Goal: Information Seeking & Learning: Understand process/instructions

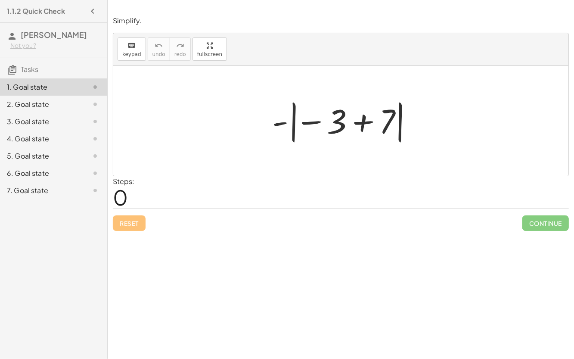
click at [360, 121] on div at bounding box center [344, 121] width 153 height 48
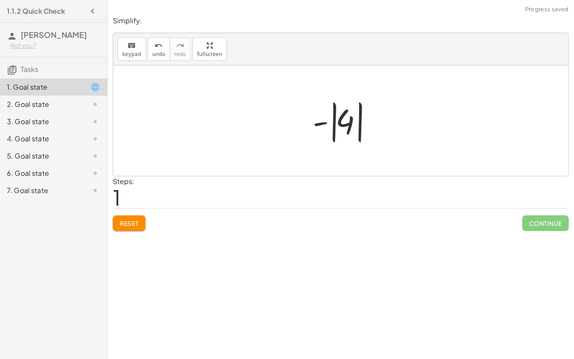
click at [324, 121] on div at bounding box center [344, 121] width 72 height 48
click at [339, 115] on div at bounding box center [344, 121] width 72 height 48
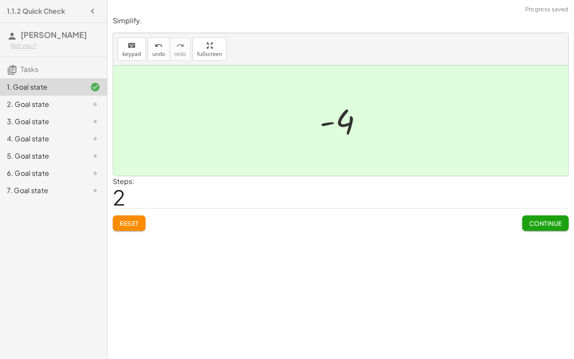
click at [220, 169] on div at bounding box center [340, 120] width 455 height 110
click at [28, 108] on div "2. Goal state" at bounding box center [41, 104] width 69 height 10
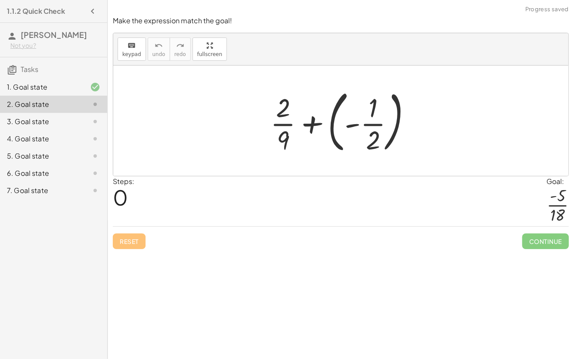
click at [351, 125] on div at bounding box center [344, 120] width 156 height 71
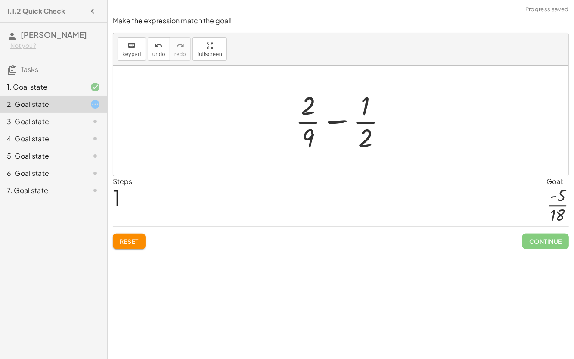
click at [334, 120] on div at bounding box center [344, 120] width 107 height 66
drag, startPoint x: 307, startPoint y: 134, endPoint x: 376, endPoint y: 136, distance: 69.4
click at [376, 136] on div at bounding box center [344, 120] width 107 height 66
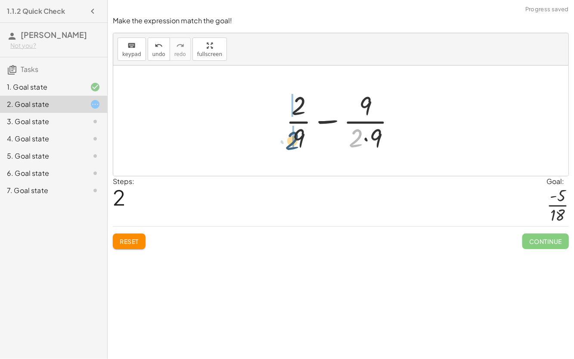
drag, startPoint x: 356, startPoint y: 136, endPoint x: 293, endPoint y: 137, distance: 62.9
click at [293, 137] on div at bounding box center [344, 120] width 125 height 66
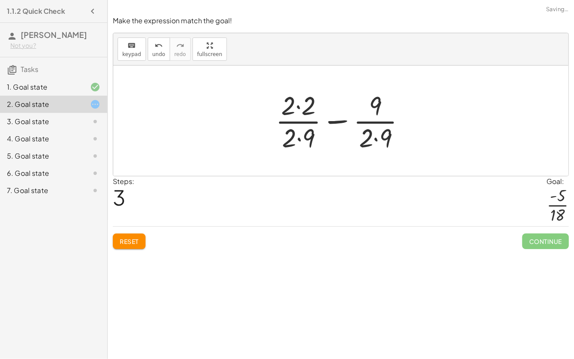
click at [297, 140] on div at bounding box center [344, 120] width 146 height 66
click at [374, 138] on div at bounding box center [344, 120] width 146 height 66
click at [299, 105] on div at bounding box center [344, 120] width 137 height 66
click at [301, 106] on div at bounding box center [344, 120] width 137 height 66
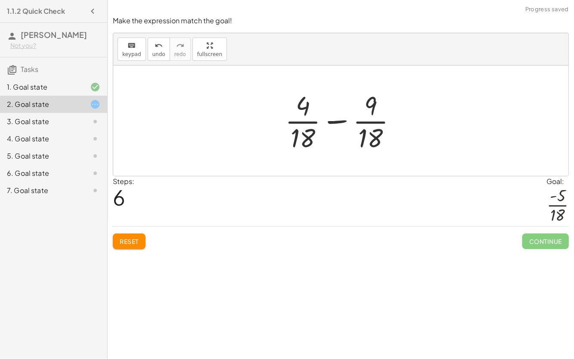
click at [334, 127] on div at bounding box center [344, 120] width 127 height 66
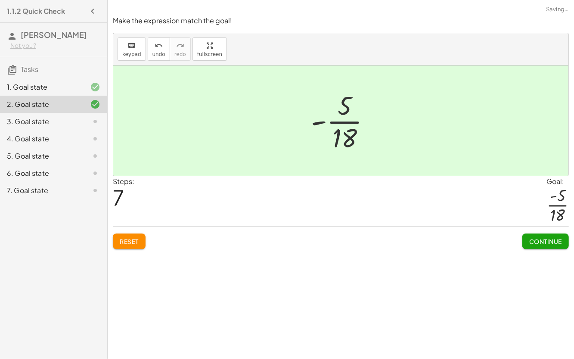
click at [545, 240] on span "Continue" at bounding box center [545, 241] width 33 height 8
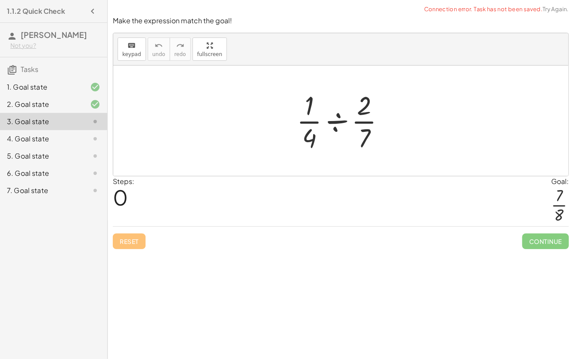
click at [336, 119] on div at bounding box center [344, 120] width 104 height 66
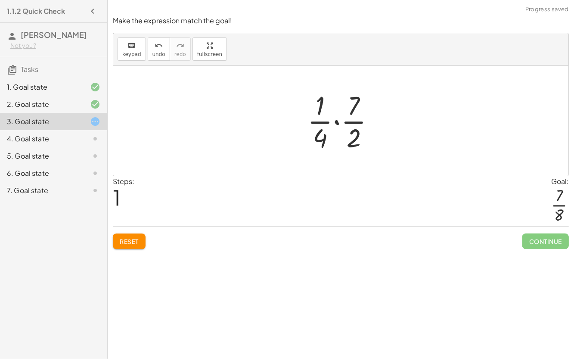
click at [334, 117] on div at bounding box center [344, 120] width 83 height 66
click at [334, 119] on div at bounding box center [344, 120] width 69 height 66
click at [338, 136] on div at bounding box center [344, 120] width 69 height 66
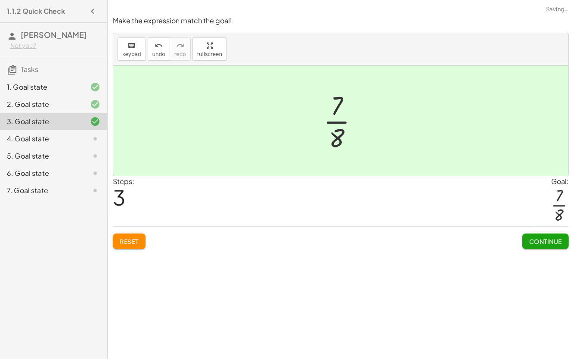
click at [529, 239] on span "Continue" at bounding box center [545, 241] width 33 height 8
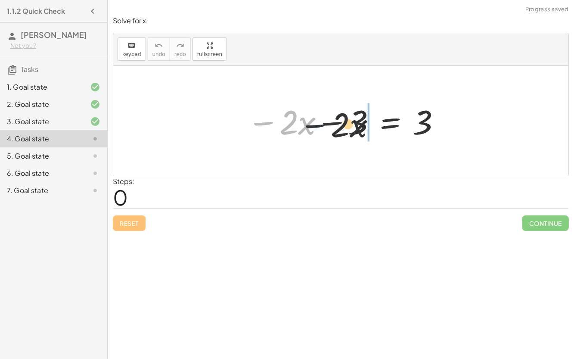
drag, startPoint x: 269, startPoint y: 121, endPoint x: 341, endPoint y: 124, distance: 72.4
click at [341, 124] on div at bounding box center [344, 121] width 203 height 44
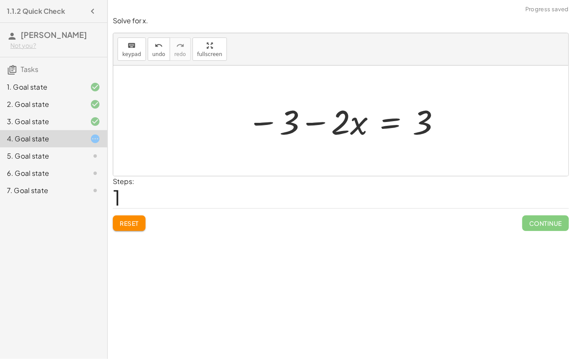
click at [390, 125] on div at bounding box center [344, 121] width 203 height 44
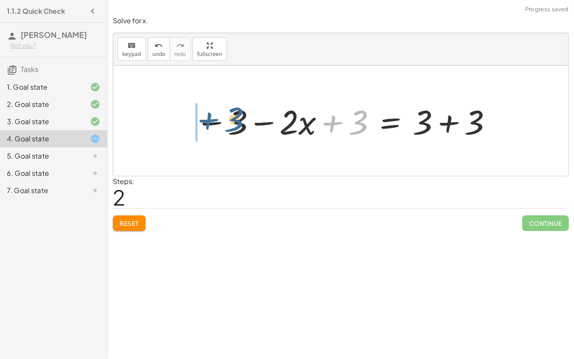
drag, startPoint x: 350, startPoint y: 124, endPoint x: 221, endPoint y: 122, distance: 128.8
click at [221, 122] on div at bounding box center [344, 121] width 307 height 44
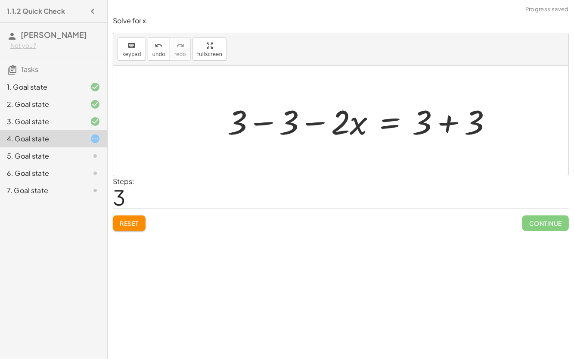
click at [264, 120] on div at bounding box center [363, 121] width 280 height 44
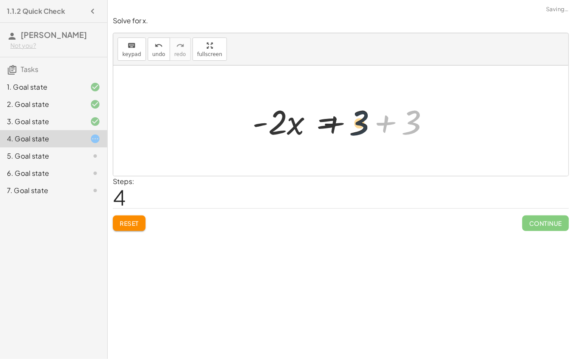
drag, startPoint x: 466, startPoint y: 121, endPoint x: 363, endPoint y: 124, distance: 103.0
click at [363, 124] on div at bounding box center [344, 121] width 193 height 44
drag, startPoint x: 408, startPoint y: 122, endPoint x: 354, endPoint y: 120, distance: 54.3
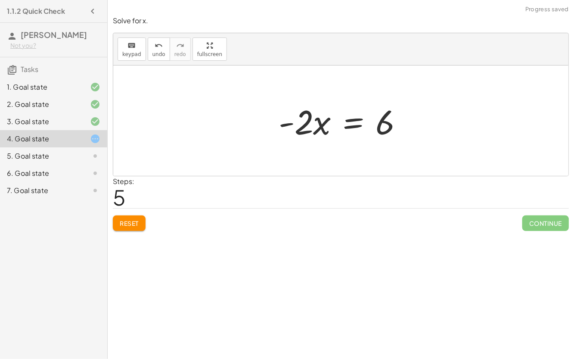
click at [352, 125] on div at bounding box center [344, 121] width 140 height 44
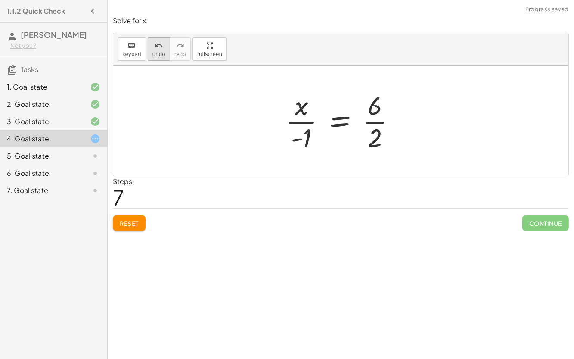
click at [157, 54] on span "undo" at bounding box center [158, 54] width 13 height 6
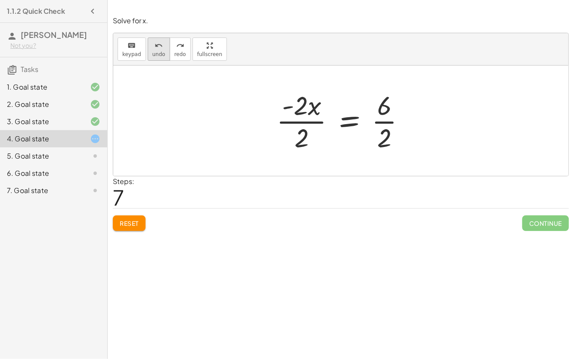
click at [155, 48] on icon "undo" at bounding box center [159, 45] width 8 height 10
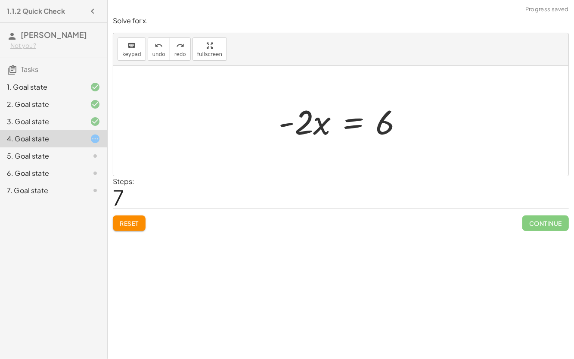
click at [350, 123] on div at bounding box center [344, 121] width 140 height 44
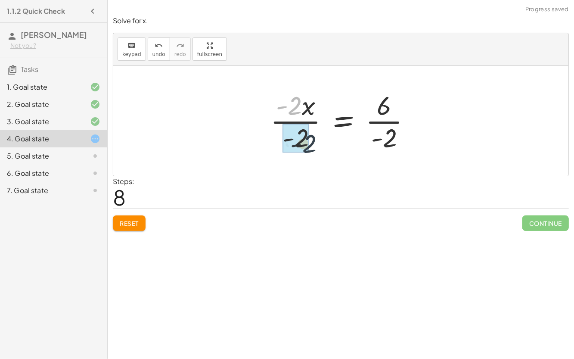
drag, startPoint x: 289, startPoint y: 106, endPoint x: 300, endPoint y: 140, distance: 36.4
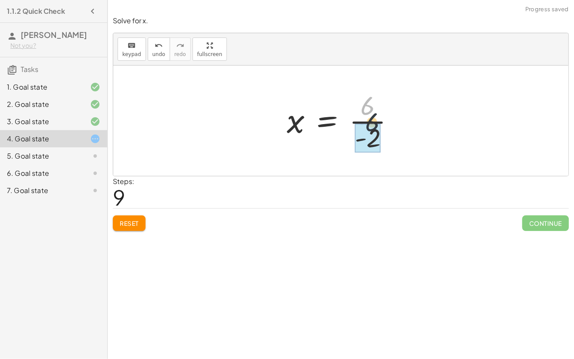
drag, startPoint x: 364, startPoint y: 103, endPoint x: 368, endPoint y: 121, distance: 18.2
click at [368, 121] on div at bounding box center [344, 120] width 123 height 66
drag, startPoint x: 366, startPoint y: 137, endPoint x: 373, endPoint y: 105, distance: 32.7
click at [373, 105] on div at bounding box center [344, 120] width 118 height 66
drag, startPoint x: 365, startPoint y: 136, endPoint x: 382, endPoint y: 89, distance: 50.2
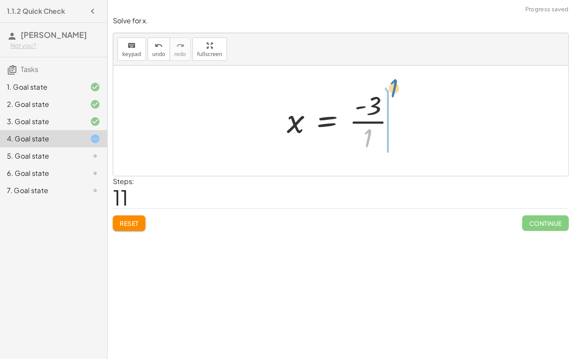
click at [382, 89] on div at bounding box center [345, 120] width 124 height 66
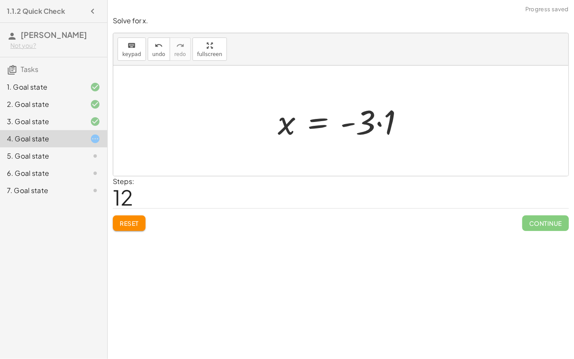
click at [382, 89] on div at bounding box center [340, 120] width 455 height 110
click at [380, 125] on div at bounding box center [344, 121] width 142 height 44
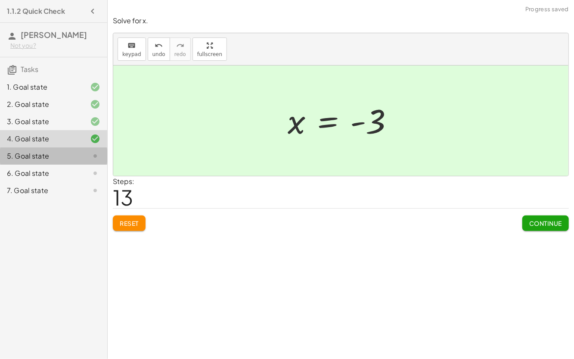
click at [29, 158] on div "5. Goal state" at bounding box center [41, 156] width 69 height 10
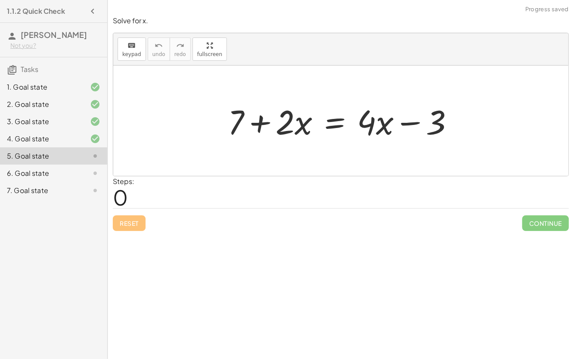
click at [335, 123] on div at bounding box center [345, 121] width 242 height 44
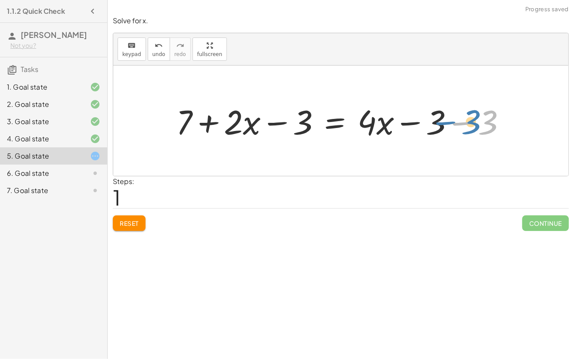
drag, startPoint x: 492, startPoint y: 122, endPoint x: 485, endPoint y: 118, distance: 7.9
click at [485, 118] on div at bounding box center [344, 121] width 345 height 44
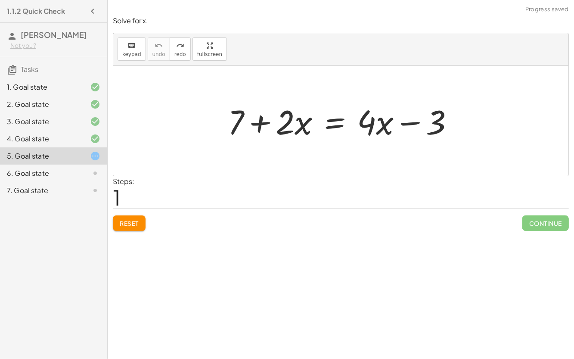
click at [340, 127] on div at bounding box center [345, 121] width 242 height 44
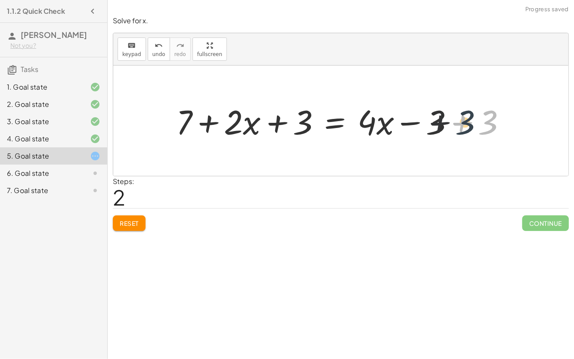
drag, startPoint x: 482, startPoint y: 130, endPoint x: 447, endPoint y: 129, distance: 34.9
click at [447, 129] on div at bounding box center [344, 121] width 345 height 44
drag, startPoint x: 429, startPoint y: 126, endPoint x: 485, endPoint y: 124, distance: 55.6
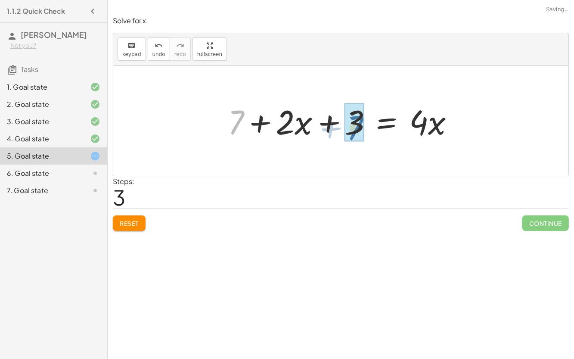
drag, startPoint x: 236, startPoint y: 122, endPoint x: 354, endPoint y: 126, distance: 118.1
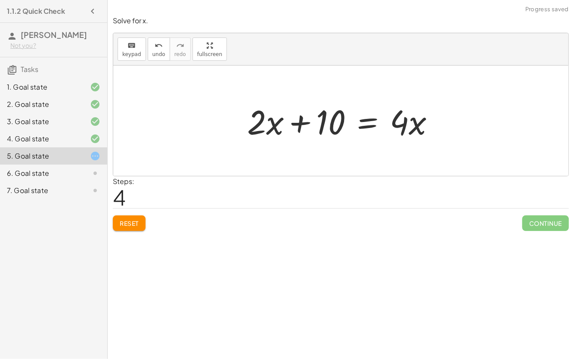
click at [362, 125] on div at bounding box center [344, 121] width 203 height 44
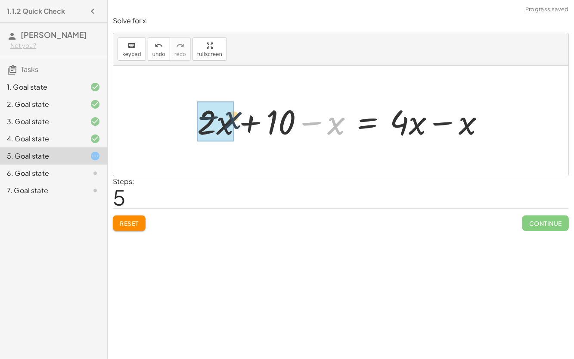
drag, startPoint x: 331, startPoint y: 131, endPoint x: 207, endPoint y: 127, distance: 124.1
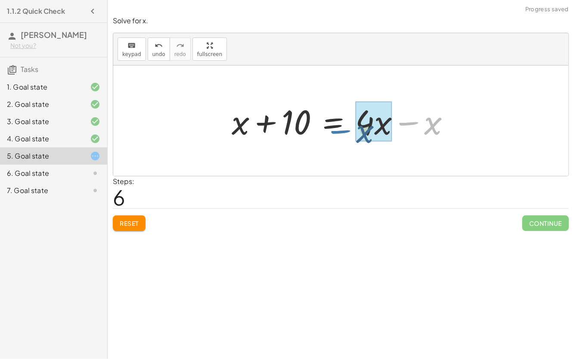
drag, startPoint x: 419, startPoint y: 123, endPoint x: 342, endPoint y: 130, distance: 76.6
click at [342, 130] on div at bounding box center [344, 121] width 234 height 44
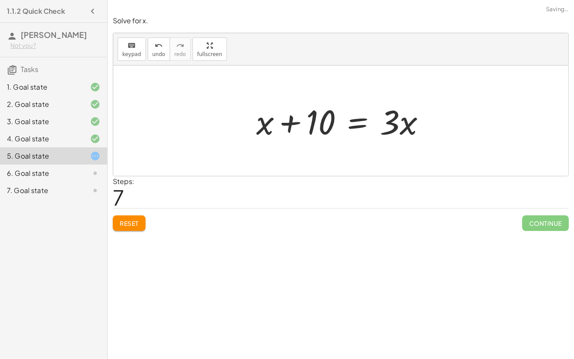
click at [351, 125] on div at bounding box center [344, 121] width 185 height 44
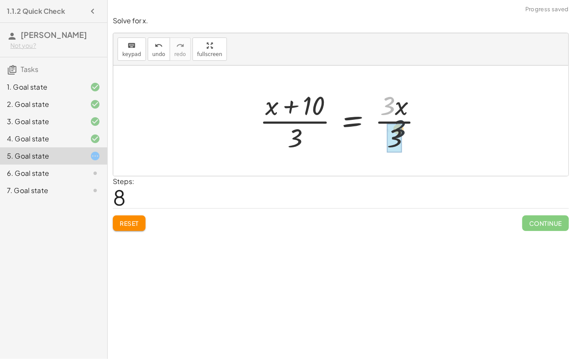
drag, startPoint x: 392, startPoint y: 101, endPoint x: 404, endPoint y: 131, distance: 32.6
click at [404, 131] on div at bounding box center [344, 120] width 178 height 66
click at [289, 106] on div at bounding box center [334, 120] width 157 height 66
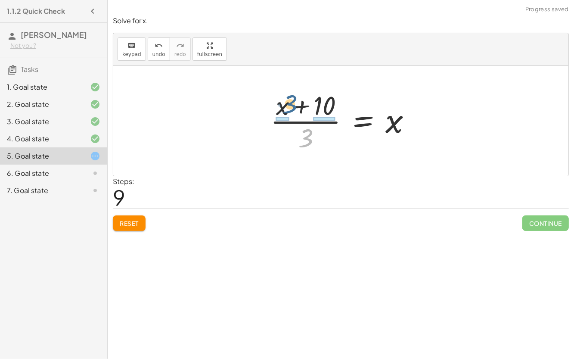
drag, startPoint x: 304, startPoint y: 140, endPoint x: 289, endPoint y: 109, distance: 34.5
click at [289, 109] on div at bounding box center [344, 120] width 157 height 66
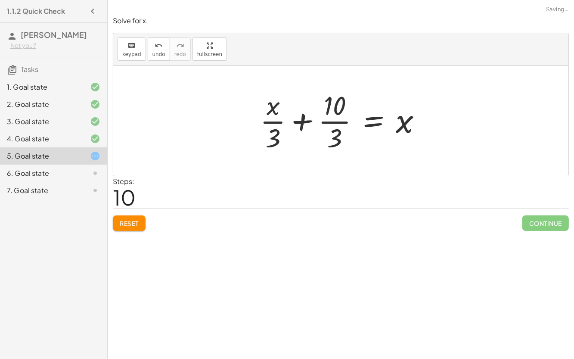
click at [259, 103] on div at bounding box center [344, 120] width 177 height 66
drag, startPoint x: 334, startPoint y: 107, endPoint x: 310, endPoint y: 115, distance: 24.9
click at [310, 115] on div at bounding box center [344, 120] width 177 height 66
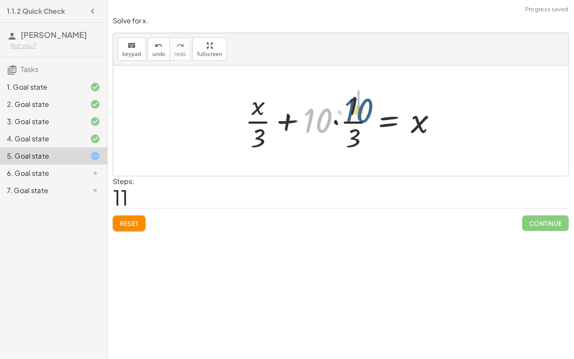
drag, startPoint x: 303, startPoint y: 116, endPoint x: 340, endPoint y: 105, distance: 38.7
click at [340, 105] on div at bounding box center [345, 120] width 208 height 66
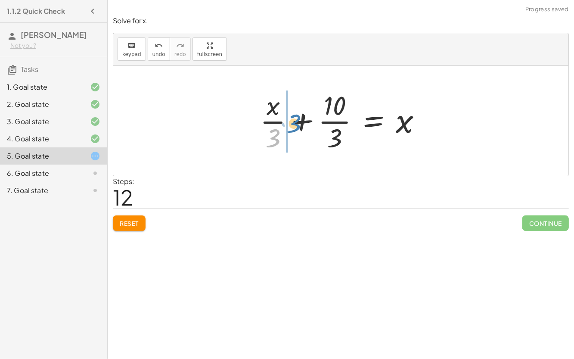
drag, startPoint x: 275, startPoint y: 134, endPoint x: 293, endPoint y: 117, distance: 24.7
click at [293, 117] on div at bounding box center [344, 120] width 177 height 66
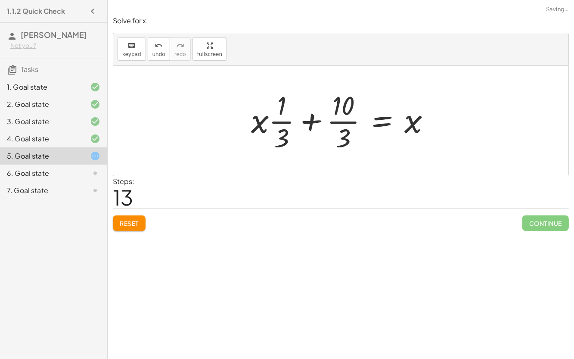
click at [278, 120] on div at bounding box center [344, 120] width 195 height 66
click at [313, 119] on div at bounding box center [344, 120] width 195 height 66
click at [311, 119] on div at bounding box center [344, 120] width 195 height 66
drag, startPoint x: 338, startPoint y: 111, endPoint x: 325, endPoint y: 131, distance: 24.0
click at [325, 131] on div at bounding box center [344, 120] width 195 height 66
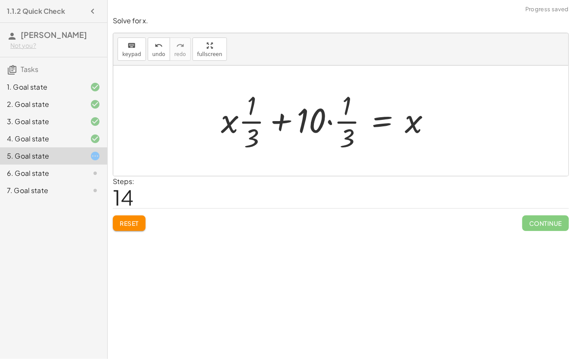
click at [286, 121] on div at bounding box center [329, 120] width 225 height 66
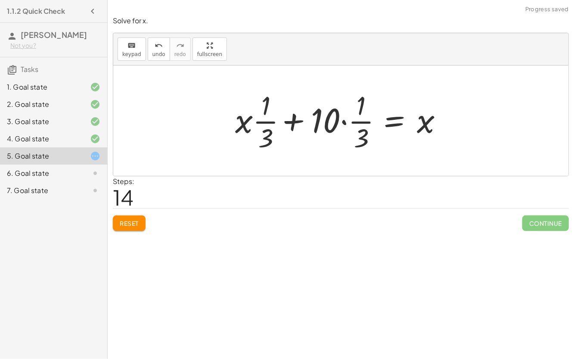
click at [286, 121] on div at bounding box center [341, 120] width 225 height 66
click at [0, 0] on div "Solve for x. keyboard keypad undo undo redo redo fullscreen + 7 + · 2 · x = + ·…" at bounding box center [0, 0] width 0 height 0
click at [152, 51] on span "undo" at bounding box center [158, 54] width 13 height 6
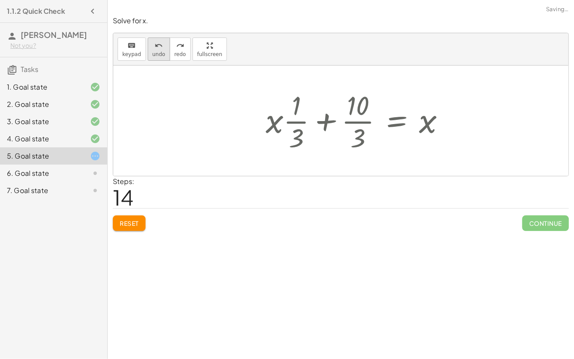
click at [152, 51] on span "undo" at bounding box center [158, 54] width 13 height 6
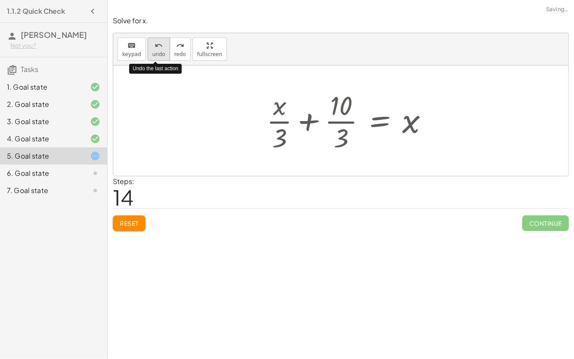
click at [152, 51] on span "undo" at bounding box center [158, 54] width 13 height 6
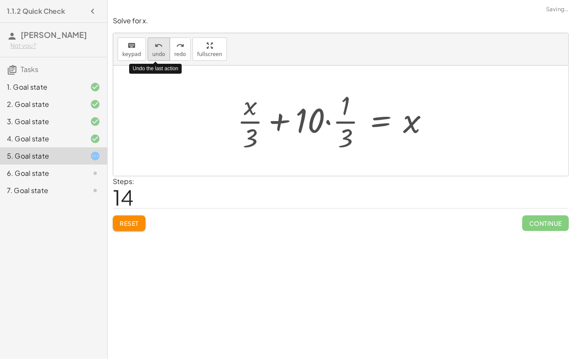
click at [152, 51] on span "undo" at bounding box center [158, 54] width 13 height 6
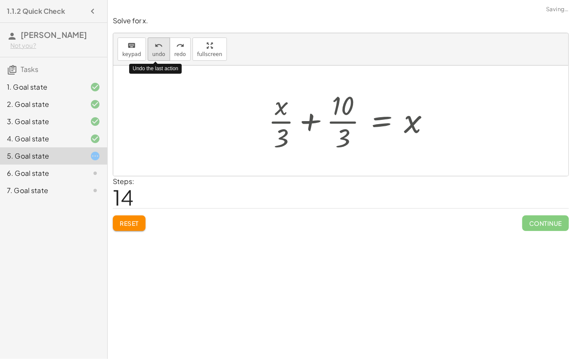
click at [152, 51] on span "undo" at bounding box center [158, 54] width 13 height 6
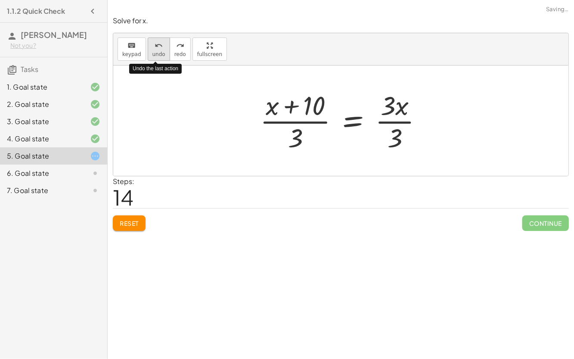
click at [152, 51] on span "undo" at bounding box center [158, 54] width 13 height 6
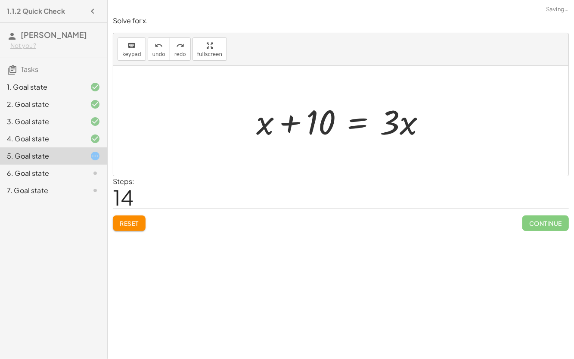
click at [357, 120] on div at bounding box center [344, 121] width 185 height 44
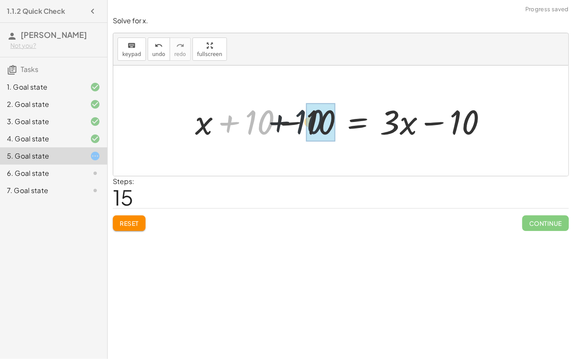
drag, startPoint x: 254, startPoint y: 122, endPoint x: 311, endPoint y: 122, distance: 56.9
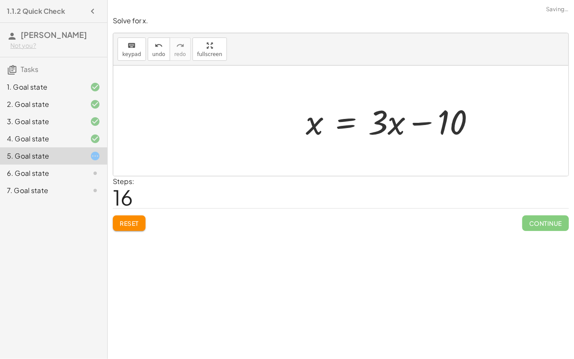
click at [353, 125] on div at bounding box center [393, 121] width 185 height 44
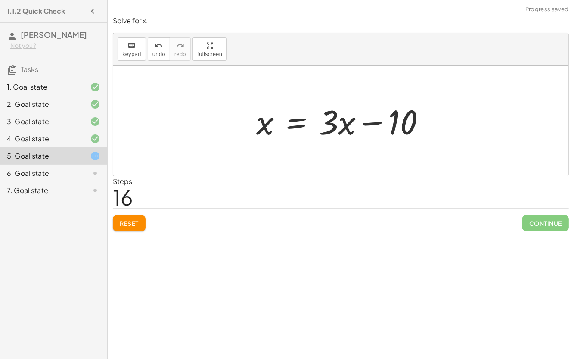
click at [298, 125] on div at bounding box center [344, 121] width 185 height 44
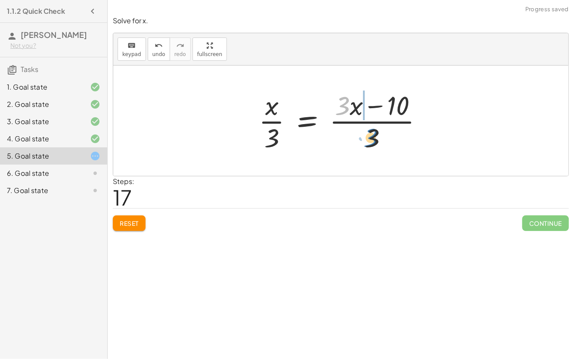
drag, startPoint x: 332, startPoint y: 103, endPoint x: 357, endPoint y: 128, distance: 35.3
click at [357, 128] on div at bounding box center [345, 120] width 180 height 66
drag, startPoint x: 339, startPoint y: 107, endPoint x: 363, endPoint y: 106, distance: 24.1
click at [363, 106] on div at bounding box center [345, 120] width 180 height 66
drag, startPoint x: 267, startPoint y: 108, endPoint x: 269, endPoint y: 124, distance: 16.5
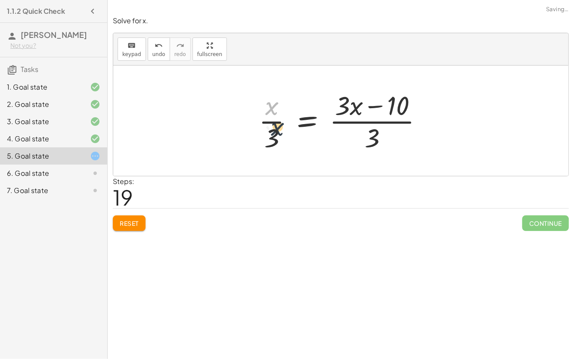
click at [269, 124] on div at bounding box center [345, 120] width 180 height 66
click at [121, 221] on span "Reset" at bounding box center [129, 223] width 19 height 8
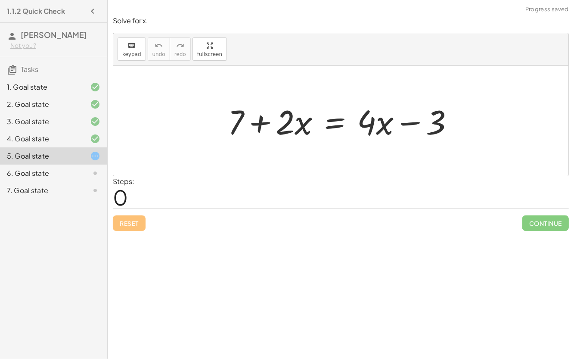
click at [332, 124] on div at bounding box center [345, 121] width 242 height 44
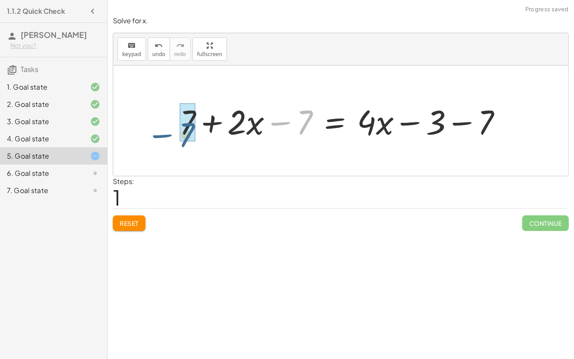
drag, startPoint x: 301, startPoint y: 127, endPoint x: 181, endPoint y: 139, distance: 120.3
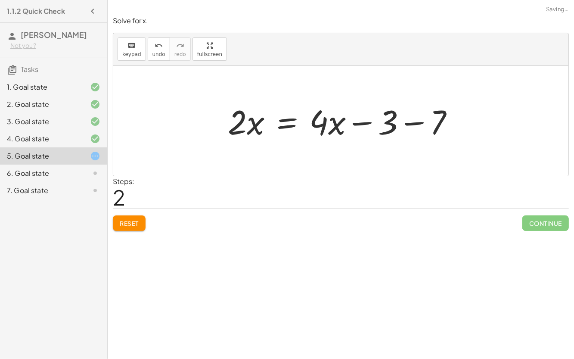
click at [414, 124] on div at bounding box center [345, 121] width 242 height 44
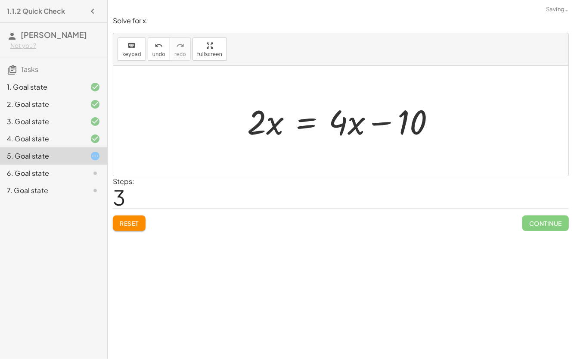
click at [306, 125] on div at bounding box center [344, 121] width 203 height 44
click at [212, 123] on div at bounding box center [344, 121] width 303 height 44
drag, startPoint x: 212, startPoint y: 123, endPoint x: 274, endPoint y: 124, distance: 61.6
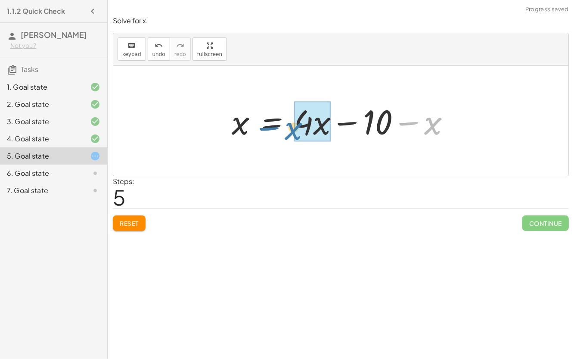
drag, startPoint x: 438, startPoint y: 125, endPoint x: 311, endPoint y: 129, distance: 126.3
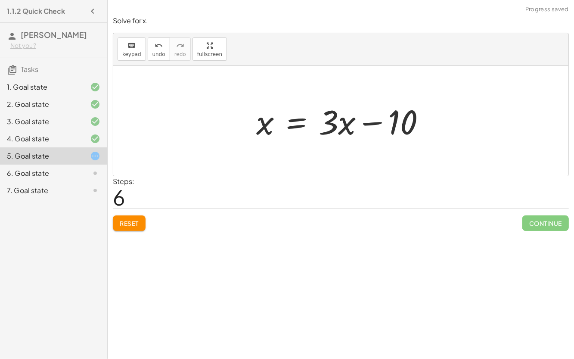
click at [329, 132] on div at bounding box center [344, 121] width 185 height 44
click at [289, 121] on div at bounding box center [344, 121] width 185 height 44
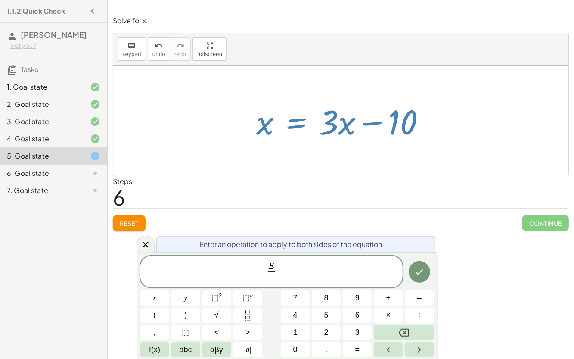
click at [211, 208] on div "Reset Continue" at bounding box center [341, 219] width 456 height 23
click at [295, 130] on div at bounding box center [344, 121] width 185 height 44
click at [251, 127] on div "+ 7 + · 2 · x = + · 4 · x − 3 + 7 + · 2 · x − 7 = + · 4 · x − 3 − 7 + 0 + · 2 ·…" at bounding box center [341, 120] width 196 height 49
click at [300, 120] on div at bounding box center [344, 121] width 185 height 44
click at [292, 270] on span "E ​" at bounding box center [271, 272] width 263 height 23
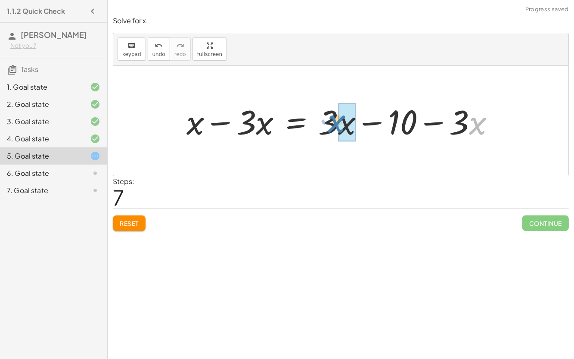
drag, startPoint x: 476, startPoint y: 128, endPoint x: 336, endPoint y: 127, distance: 140.4
click at [336, 127] on div at bounding box center [344, 121] width 324 height 44
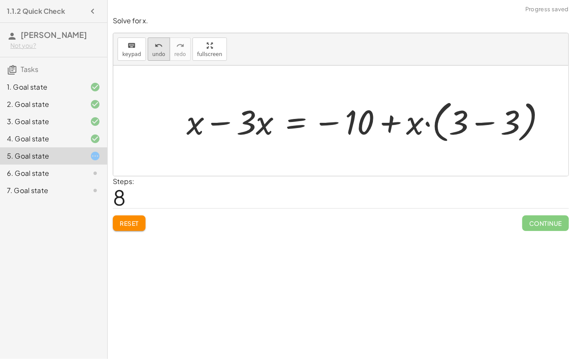
click at [154, 54] on span "undo" at bounding box center [158, 54] width 13 height 6
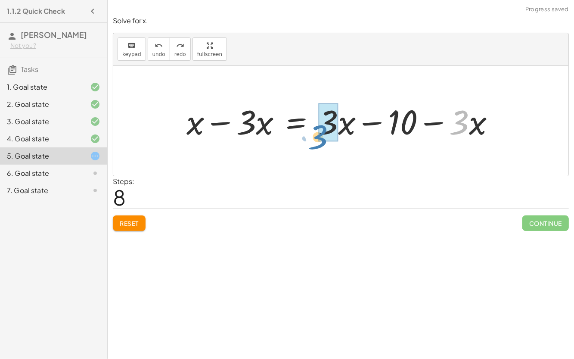
drag, startPoint x: 459, startPoint y: 120, endPoint x: 324, endPoint y: 128, distance: 135.5
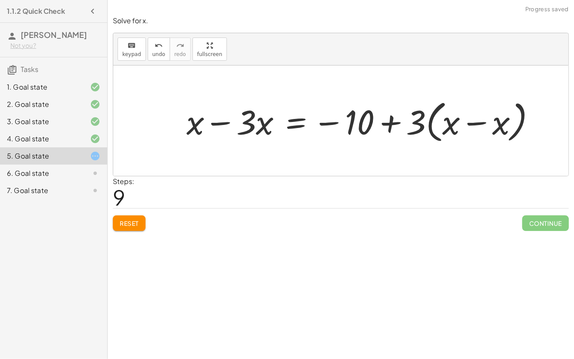
click at [482, 121] on div at bounding box center [364, 121] width 365 height 50
click at [428, 124] on div at bounding box center [326, 121] width 289 height 44
click at [394, 121] on div at bounding box center [312, 121] width 261 height 44
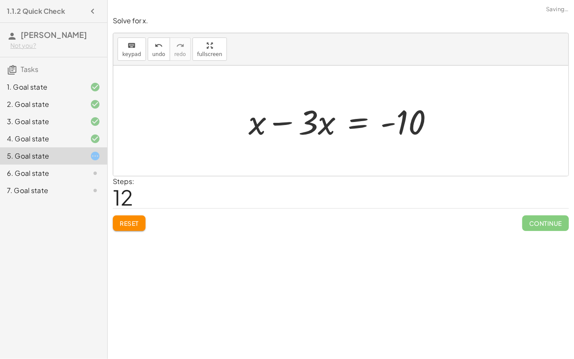
click at [286, 123] on div at bounding box center [344, 121] width 201 height 44
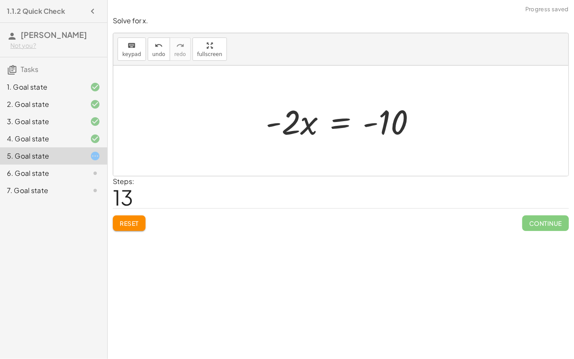
click at [339, 126] on div at bounding box center [344, 121] width 166 height 44
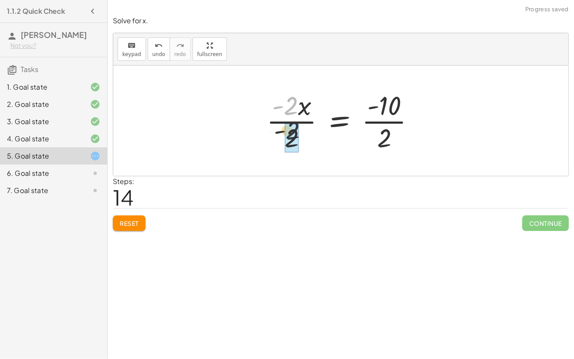
drag, startPoint x: 286, startPoint y: 105, endPoint x: 288, endPoint y: 133, distance: 28.5
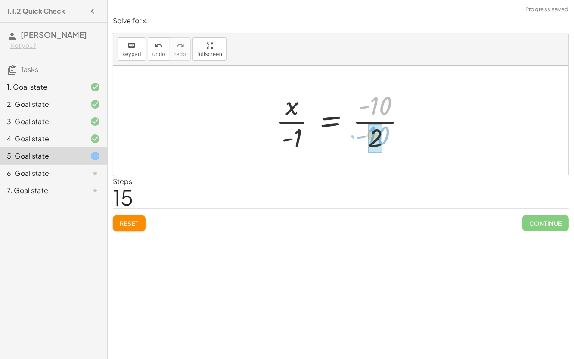
drag, startPoint x: 396, startPoint y: 102, endPoint x: 382, endPoint y: 122, distance: 24.7
click at [382, 122] on div at bounding box center [344, 120] width 145 height 66
click at [373, 123] on div at bounding box center [344, 120] width 145 height 66
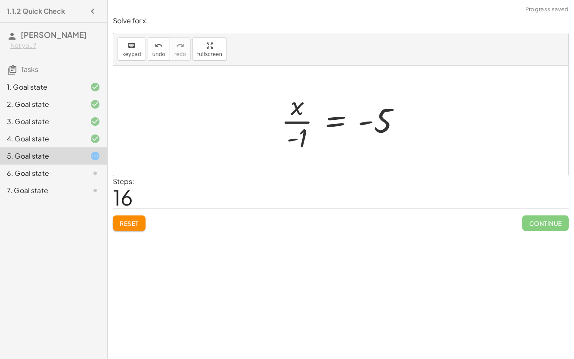
click at [300, 121] on div at bounding box center [344, 120] width 135 height 66
drag, startPoint x: 302, startPoint y: 136, endPoint x: 298, endPoint y: 107, distance: 29.1
click at [298, 107] on div at bounding box center [344, 120] width 135 height 66
drag, startPoint x: 288, startPoint y: 123, endPoint x: 324, endPoint y: 124, distance: 36.2
click at [324, 124] on div at bounding box center [344, 121] width 148 height 44
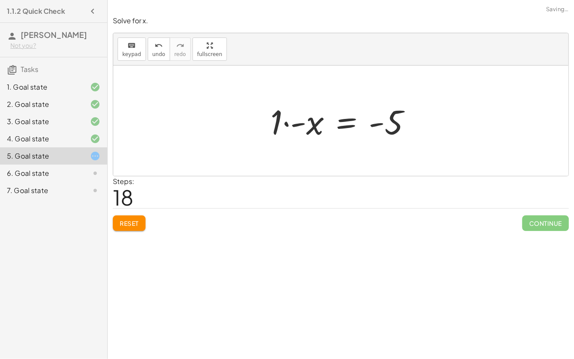
click at [284, 122] on div at bounding box center [344, 121] width 156 height 44
click at [364, 123] on div at bounding box center [344, 120] width 136 height 43
click at [336, 124] on div at bounding box center [344, 120] width 136 height 43
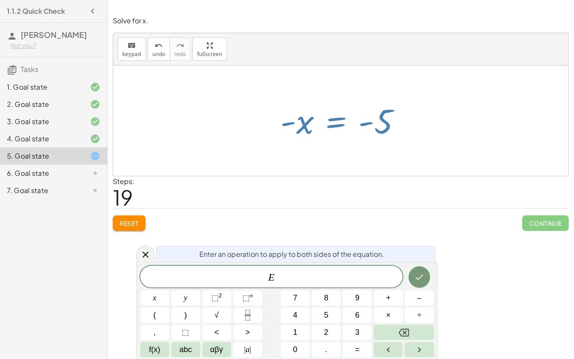
click at [413, 183] on div "Steps: 19" at bounding box center [341, 192] width 456 height 32
drag, startPoint x: 363, startPoint y: 124, endPoint x: 386, endPoint y: 127, distance: 22.6
click at [386, 127] on div at bounding box center [344, 120] width 136 height 43
click at [440, 211] on div "Reset Continue" at bounding box center [341, 219] width 456 height 23
click at [416, 280] on icon "Done" at bounding box center [419, 277] width 10 height 10
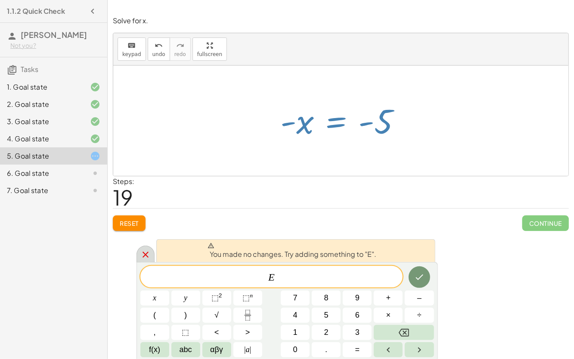
click at [145, 252] on icon at bounding box center [145, 254] width 10 height 10
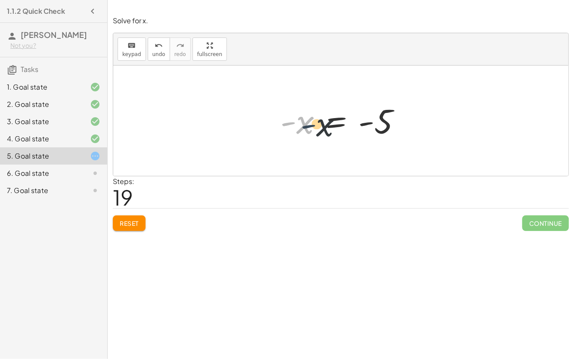
drag, startPoint x: 287, startPoint y: 123, endPoint x: 309, endPoint y: 125, distance: 22.1
click at [309, 125] on div at bounding box center [344, 120] width 136 height 43
drag, startPoint x: 381, startPoint y: 121, endPoint x: 370, endPoint y: 122, distance: 10.5
click at [370, 122] on div at bounding box center [344, 120] width 136 height 43
drag, startPoint x: 382, startPoint y: 121, endPoint x: 289, endPoint y: 99, distance: 95.4
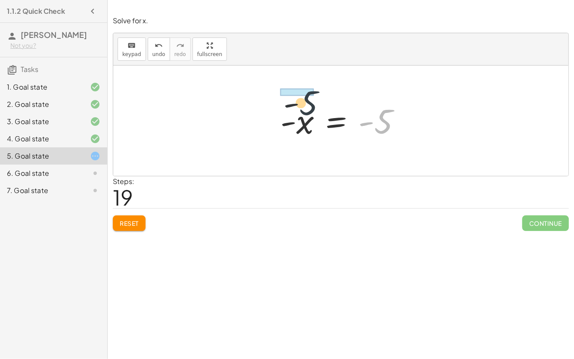
click at [289, 99] on div at bounding box center [344, 120] width 136 height 43
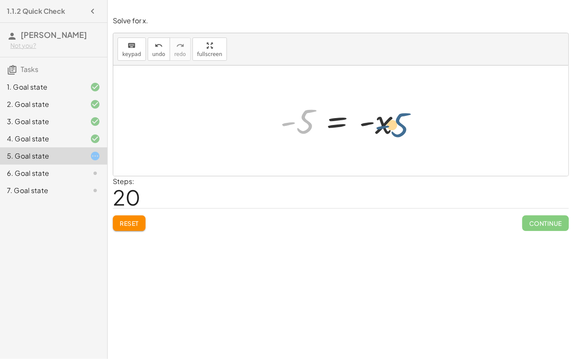
drag, startPoint x: 305, startPoint y: 126, endPoint x: 401, endPoint y: 130, distance: 95.2
click at [401, 130] on div at bounding box center [344, 120] width 136 height 43
click at [341, 120] on div at bounding box center [344, 120] width 136 height 43
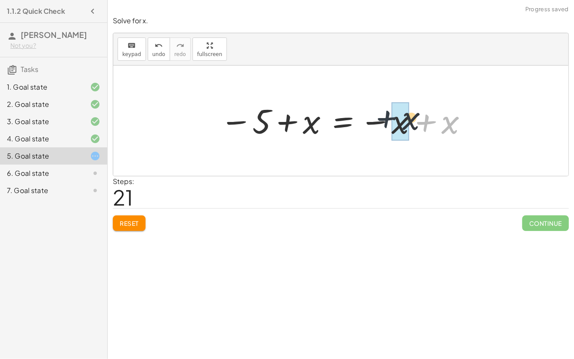
drag, startPoint x: 432, startPoint y: 124, endPoint x: 390, endPoint y: 121, distance: 42.3
click at [390, 121] on div at bounding box center [344, 120] width 257 height 43
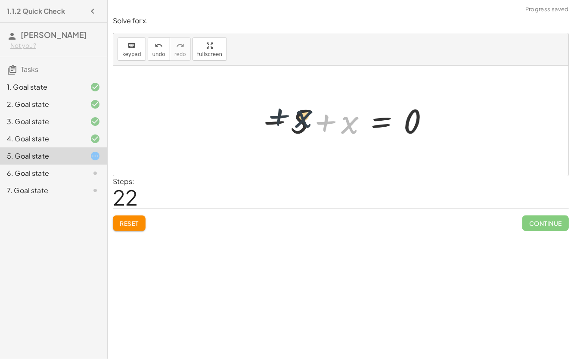
drag, startPoint x: 343, startPoint y: 128, endPoint x: 297, endPoint y: 123, distance: 46.8
click at [297, 123] on div at bounding box center [344, 120] width 180 height 43
drag, startPoint x: 274, startPoint y: 120, endPoint x: 348, endPoint y: 122, distance: 74.5
click at [348, 122] on div at bounding box center [344, 120] width 180 height 43
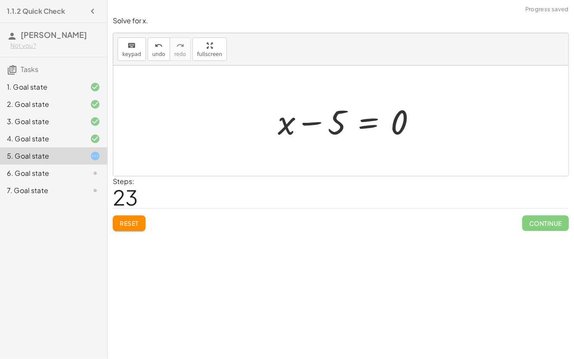
click at [327, 121] on div at bounding box center [350, 121] width 154 height 44
click at [296, 126] on div at bounding box center [344, 121] width 154 height 44
click at [358, 124] on div at bounding box center [344, 121] width 154 height 44
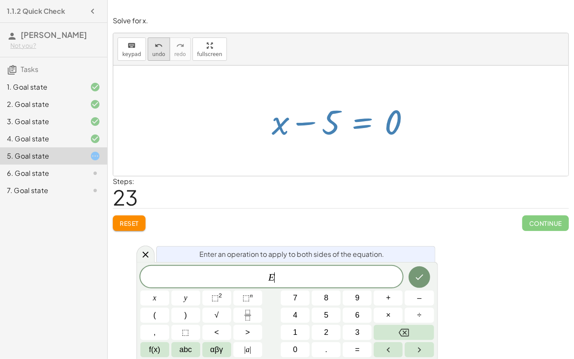
click at [148, 52] on button "undo undo" at bounding box center [159, 48] width 22 height 23
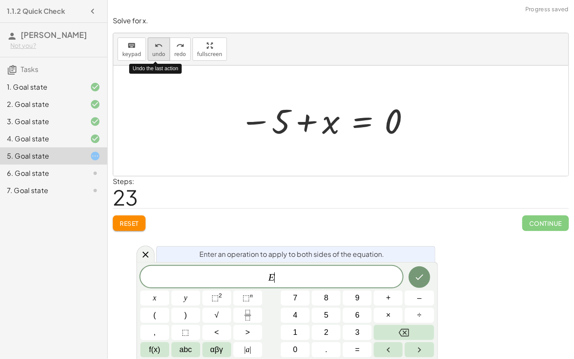
click at [154, 54] on span "undo" at bounding box center [158, 54] width 13 height 6
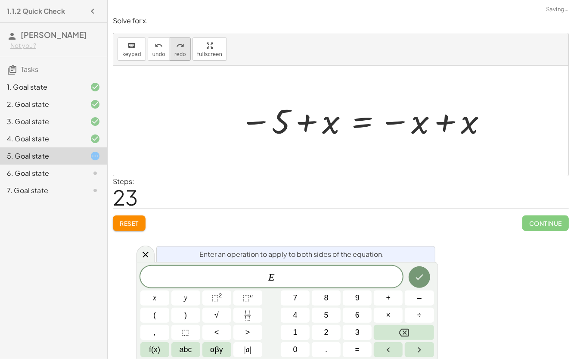
click at [176, 46] on icon "redo" at bounding box center [180, 45] width 8 height 10
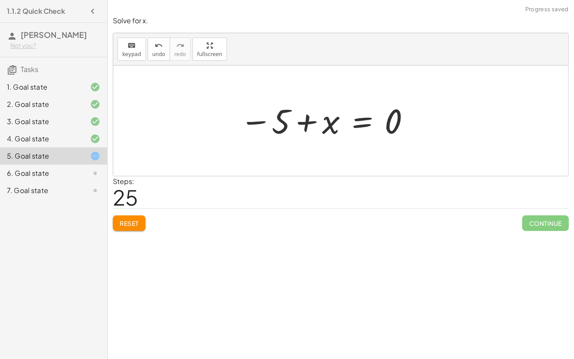
click at [357, 123] on div at bounding box center [344, 120] width 154 height 43
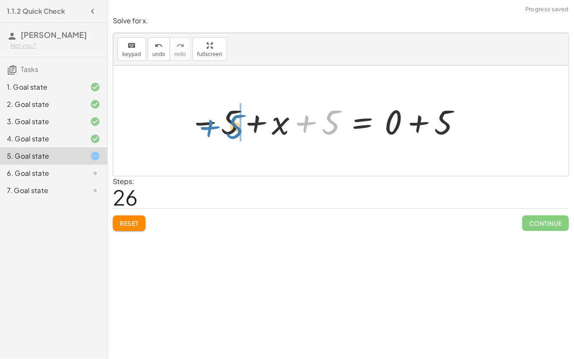
drag, startPoint x: 325, startPoint y: 117, endPoint x: 232, endPoint y: 121, distance: 93.1
click at [416, 126] on div at bounding box center [344, 121] width 154 height 44
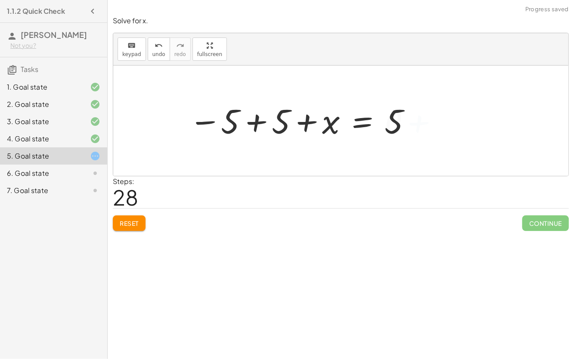
click at [257, 124] on div at bounding box center [340, 120] width 455 height 110
click at [255, 118] on div at bounding box center [340, 120] width 455 height 110
drag, startPoint x: 275, startPoint y: 124, endPoint x: 233, endPoint y: 124, distance: 42.6
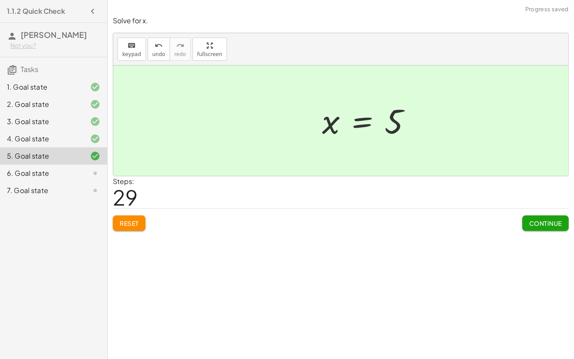
click at [537, 225] on span "Continue" at bounding box center [545, 223] width 33 height 8
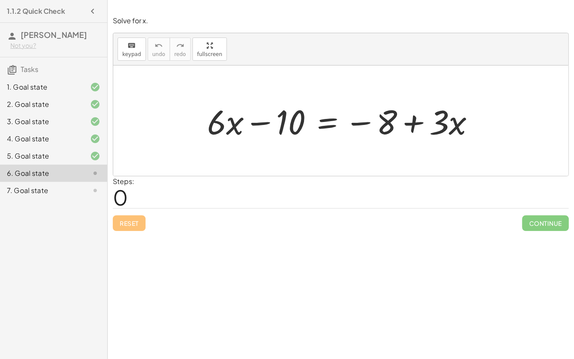
click at [324, 115] on div at bounding box center [344, 121] width 283 height 44
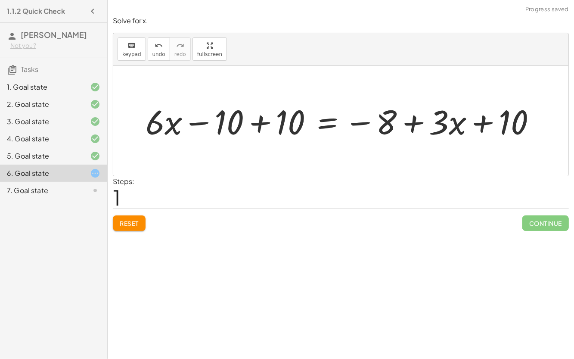
click at [261, 120] on div at bounding box center [344, 121] width 406 height 44
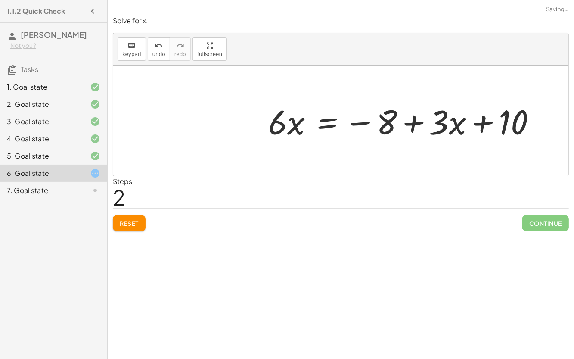
click at [492, 117] on div at bounding box center [405, 121] width 283 height 44
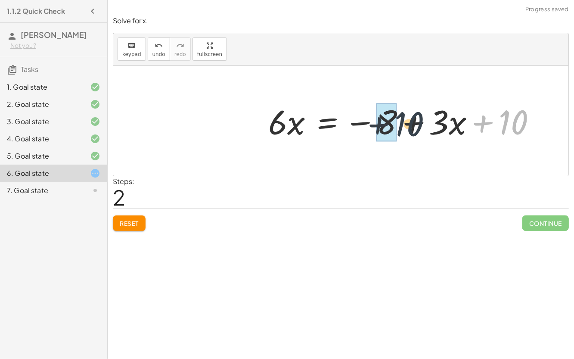
drag, startPoint x: 513, startPoint y: 118, endPoint x: 380, endPoint y: 121, distance: 132.2
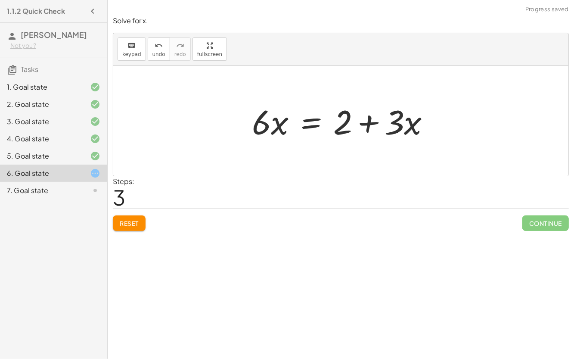
click at [311, 124] on div at bounding box center [345, 121] width 194 height 44
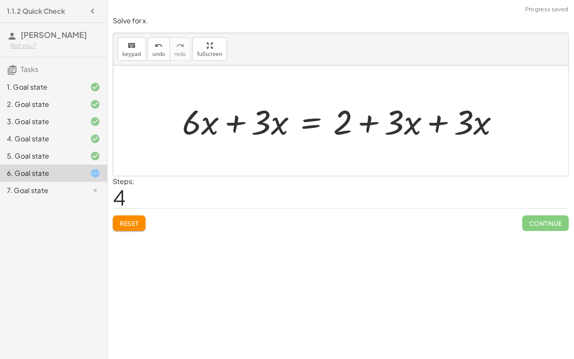
click at [441, 120] on div at bounding box center [344, 121] width 333 height 44
click at [230, 122] on div at bounding box center [309, 121] width 263 height 44
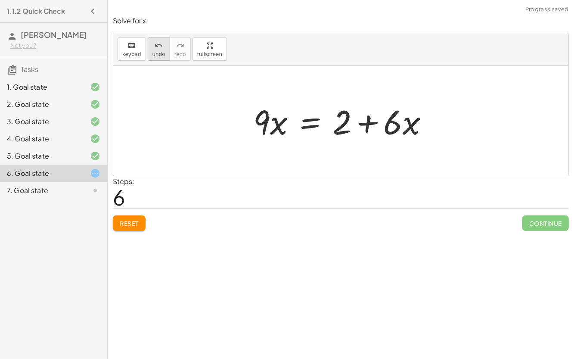
click at [158, 54] on span "undo" at bounding box center [158, 54] width 13 height 6
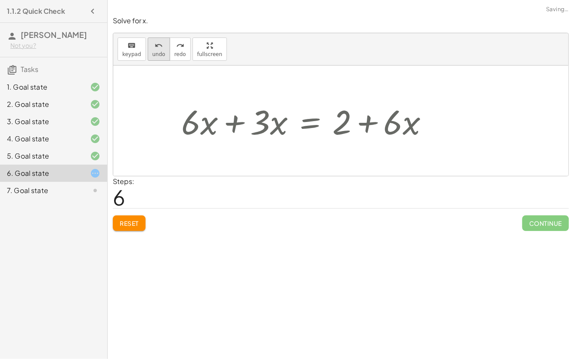
click at [158, 54] on span "undo" at bounding box center [158, 54] width 13 height 6
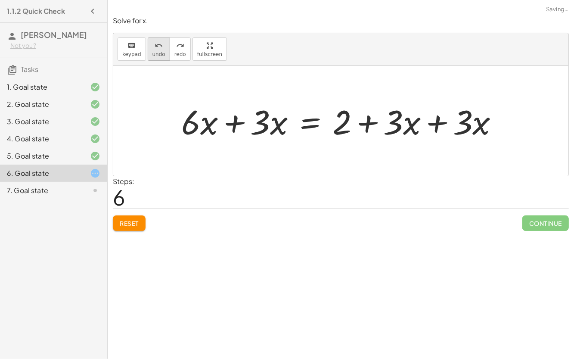
click at [152, 44] on div "undo" at bounding box center [158, 45] width 13 height 10
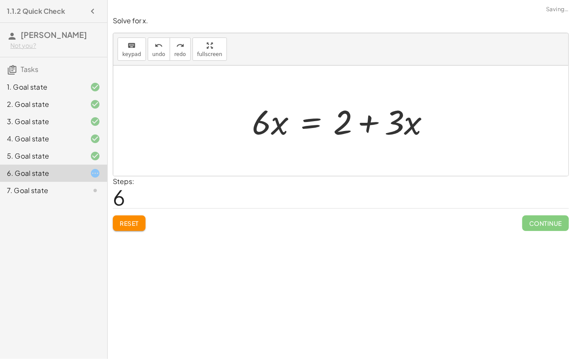
click at [307, 119] on div at bounding box center [345, 121] width 194 height 44
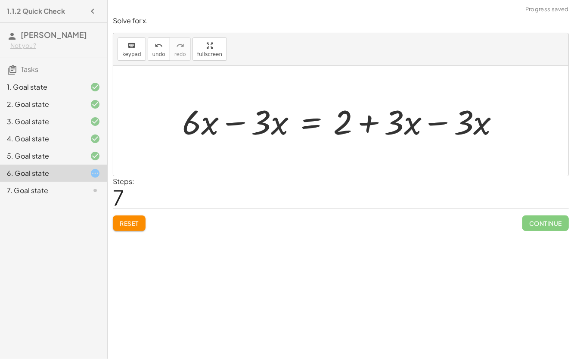
click at [437, 125] on div at bounding box center [344, 121] width 333 height 44
click at [239, 120] on div at bounding box center [275, 121] width 194 height 44
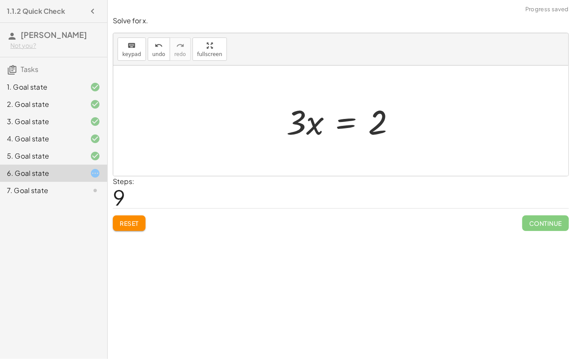
click at [342, 124] on div at bounding box center [344, 121] width 125 height 44
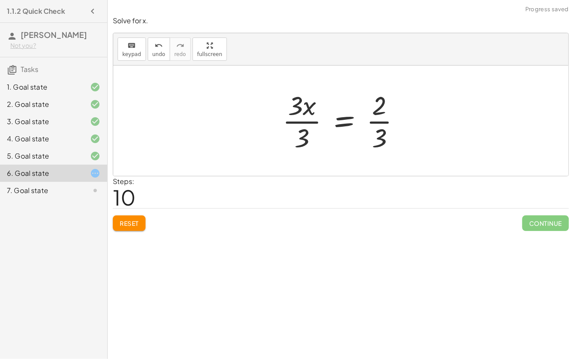
click at [298, 107] on div at bounding box center [345, 120] width 134 height 66
click at [299, 121] on div at bounding box center [344, 120] width 134 height 66
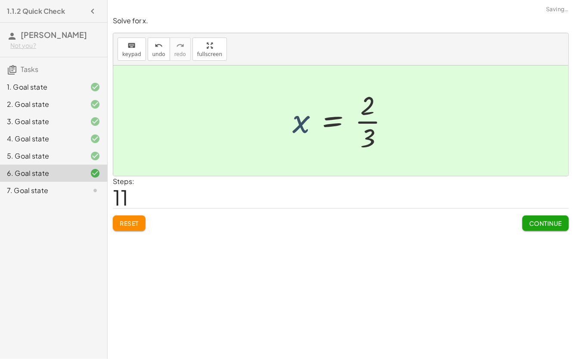
click at [296, 137] on div at bounding box center [344, 120] width 112 height 66
click at [72, 192] on div "7. Goal state" at bounding box center [41, 190] width 69 height 10
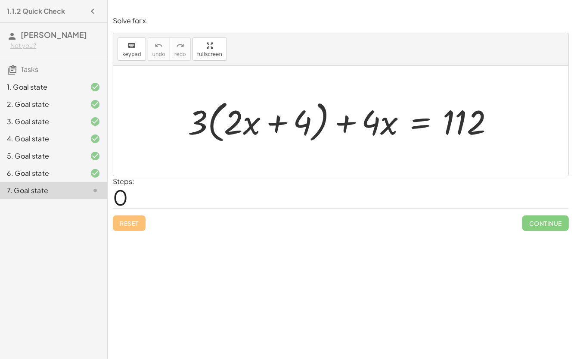
click at [273, 124] on div at bounding box center [344, 121] width 322 height 50
drag, startPoint x: 241, startPoint y: 124, endPoint x: 308, endPoint y: 124, distance: 67.6
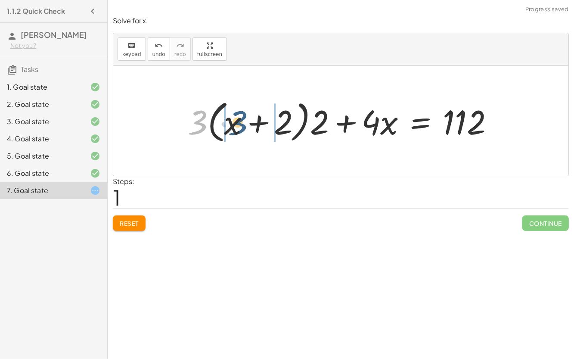
drag, startPoint x: 201, startPoint y: 121, endPoint x: 254, endPoint y: 120, distance: 52.6
click at [254, 120] on div at bounding box center [343, 121] width 321 height 50
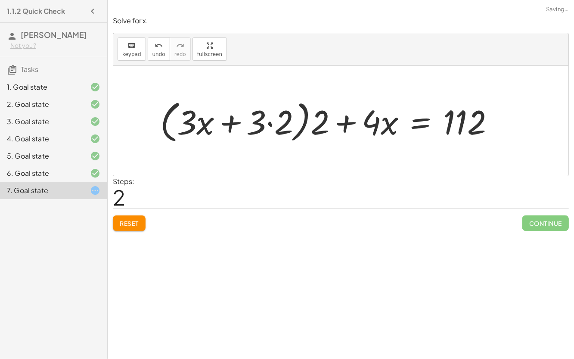
click at [230, 120] on div at bounding box center [330, 121] width 349 height 50
click at [267, 121] on div at bounding box center [330, 121] width 349 height 50
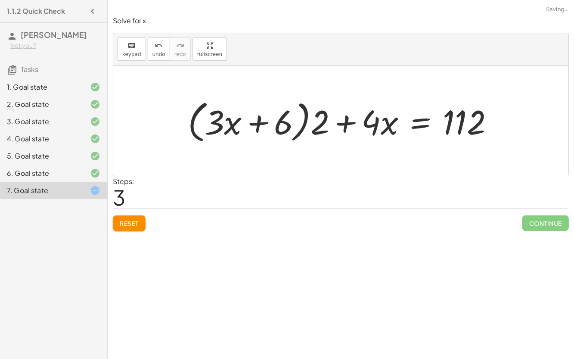
click at [344, 122] on div at bounding box center [344, 121] width 322 height 50
drag, startPoint x: 373, startPoint y: 128, endPoint x: 211, endPoint y: 126, distance: 162.8
click at [211, 126] on div at bounding box center [344, 121] width 322 height 50
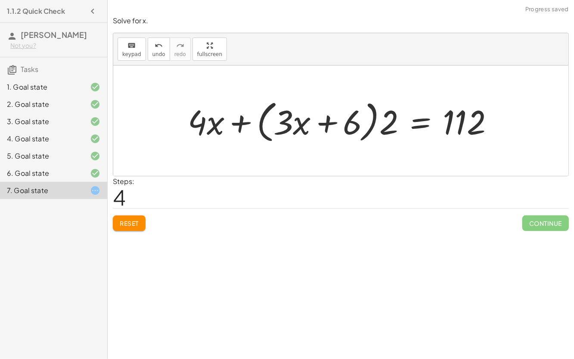
click at [238, 121] on div at bounding box center [344, 121] width 322 height 50
drag, startPoint x: 398, startPoint y: 122, endPoint x: 348, endPoint y: 121, distance: 50.0
click at [348, 121] on div at bounding box center [344, 121] width 322 height 50
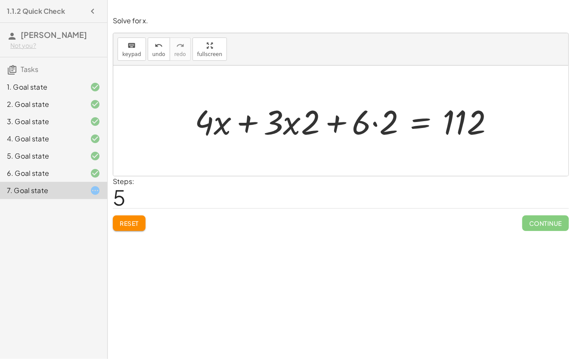
click at [376, 124] on div at bounding box center [347, 121] width 315 height 44
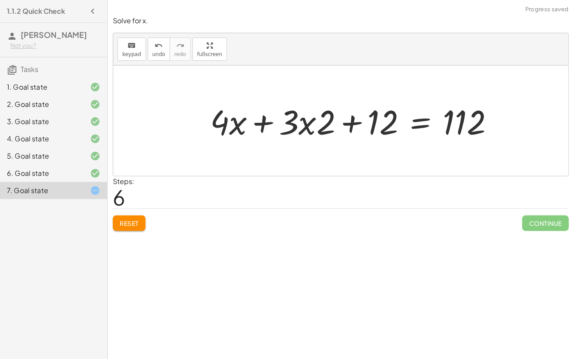
click at [308, 119] on div at bounding box center [355, 121] width 299 height 44
drag, startPoint x: 326, startPoint y: 121, endPoint x: 276, endPoint y: 121, distance: 50.4
click at [276, 121] on div at bounding box center [355, 121] width 299 height 44
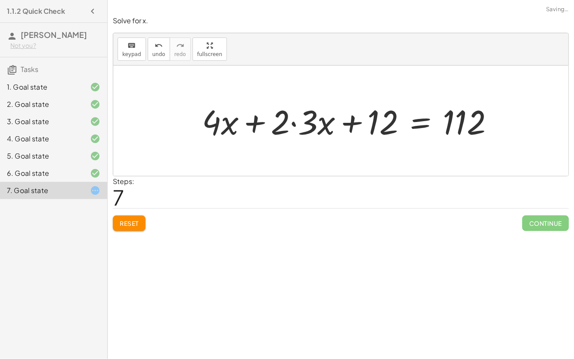
click at [291, 122] on div at bounding box center [352, 121] width 308 height 44
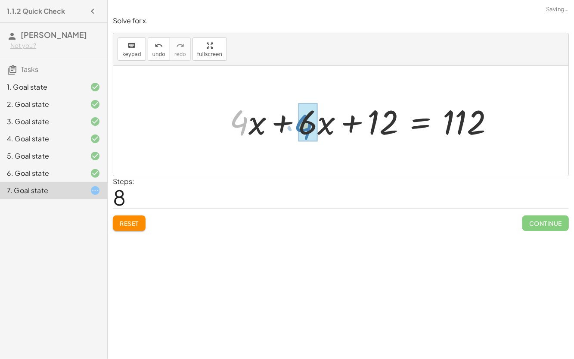
drag, startPoint x: 232, startPoint y: 121, endPoint x: 298, endPoint y: 125, distance: 65.6
click at [298, 125] on div at bounding box center [365, 121] width 280 height 44
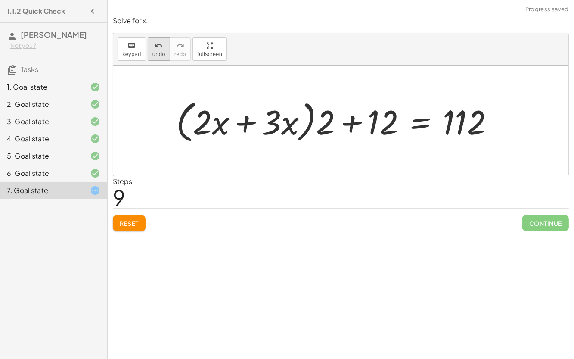
click at [157, 45] on icon "undo" at bounding box center [159, 45] width 8 height 10
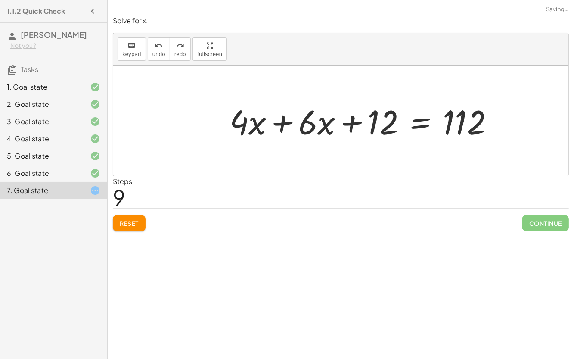
click at [284, 119] on div at bounding box center [365, 121] width 280 height 44
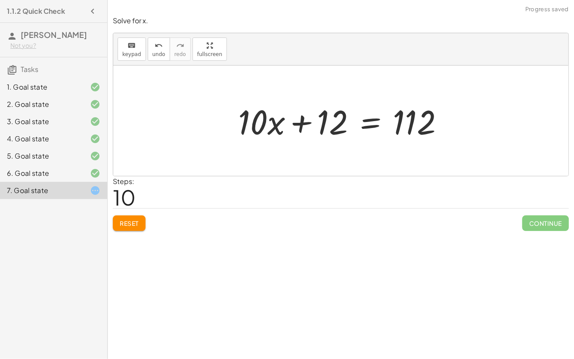
click at [365, 127] on div at bounding box center [344, 121] width 221 height 44
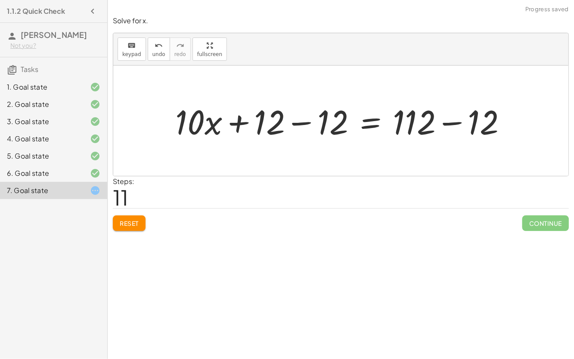
click at [299, 121] on div at bounding box center [344, 121] width 347 height 44
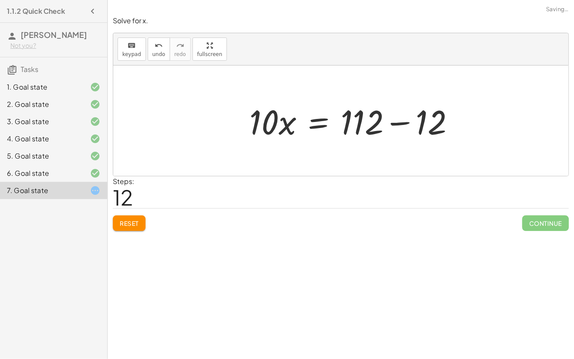
click at [446, 120] on div at bounding box center [355, 121] width 221 height 44
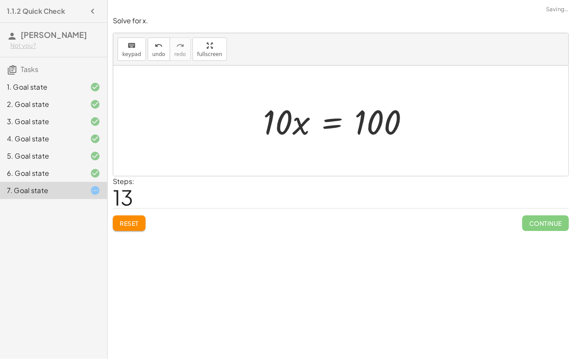
click at [302, 121] on div at bounding box center [340, 121] width 162 height 44
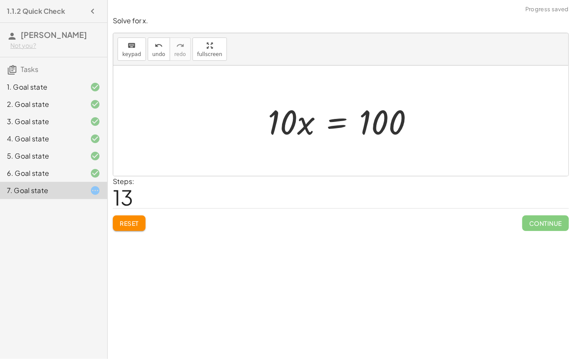
click at [335, 123] on div at bounding box center [345, 121] width 162 height 44
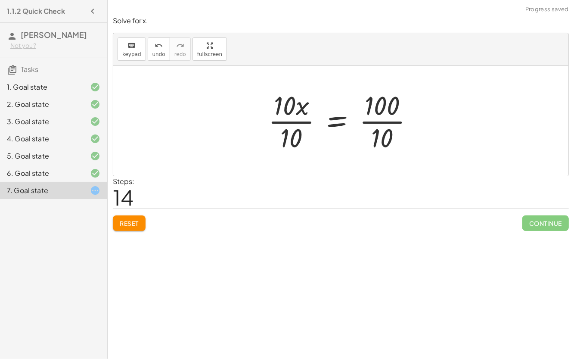
click at [292, 121] on div at bounding box center [344, 120] width 161 height 66
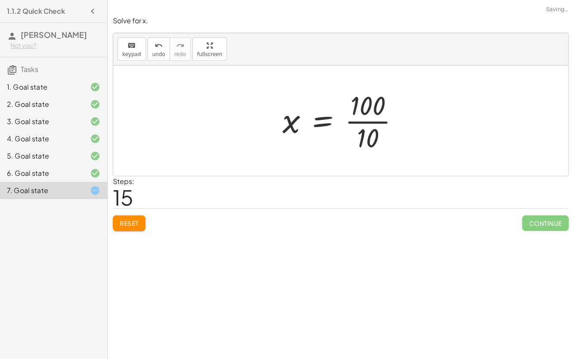
click at [363, 121] on div at bounding box center [344, 120] width 132 height 66
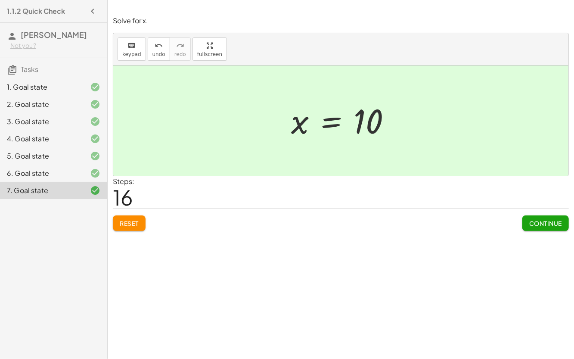
click at [534, 221] on span "Continue" at bounding box center [545, 223] width 33 height 8
